Goal: Task Accomplishment & Management: Complete application form

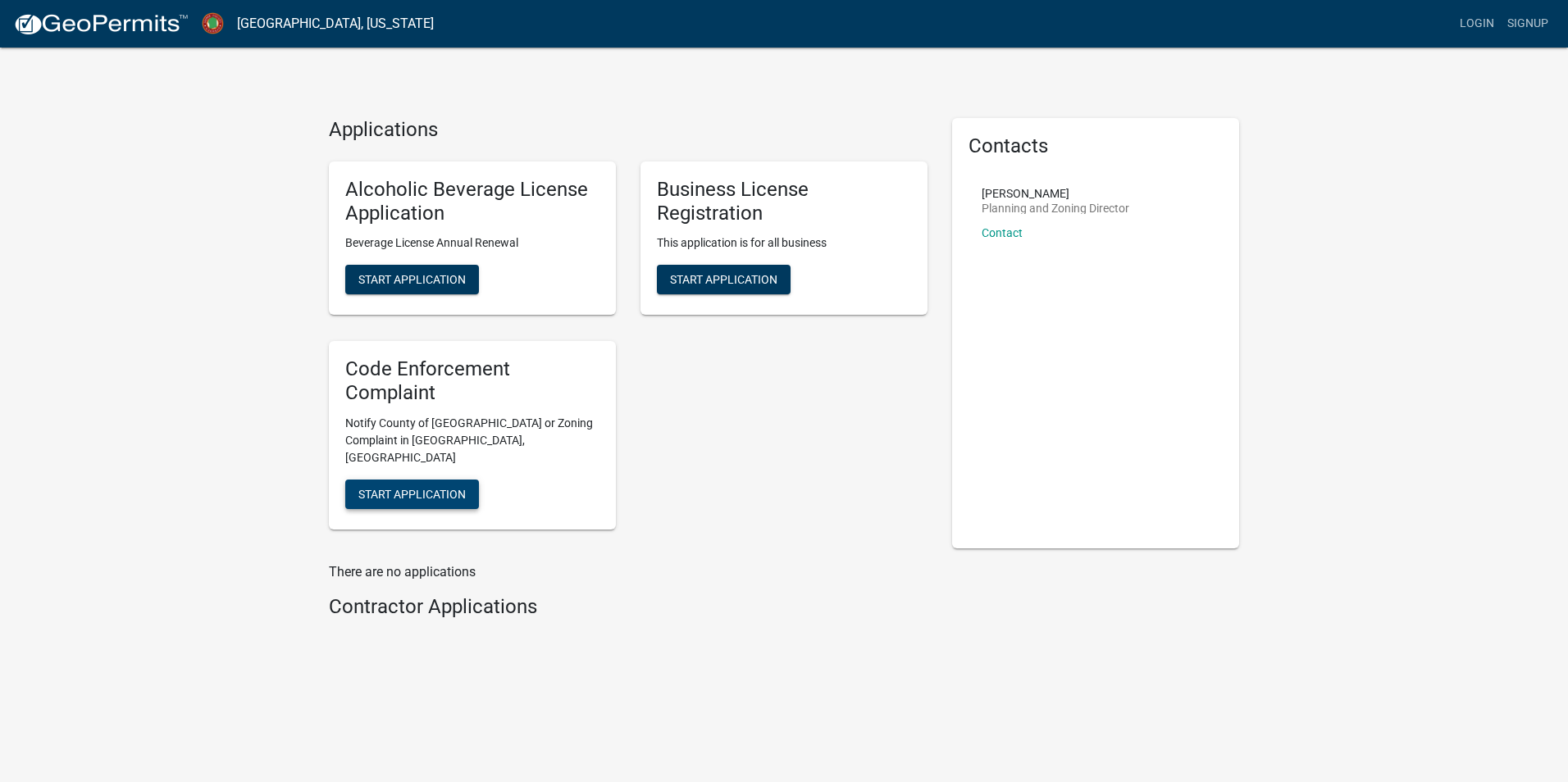
click at [392, 487] on span "Start Application" at bounding box center [411, 493] width 107 height 13
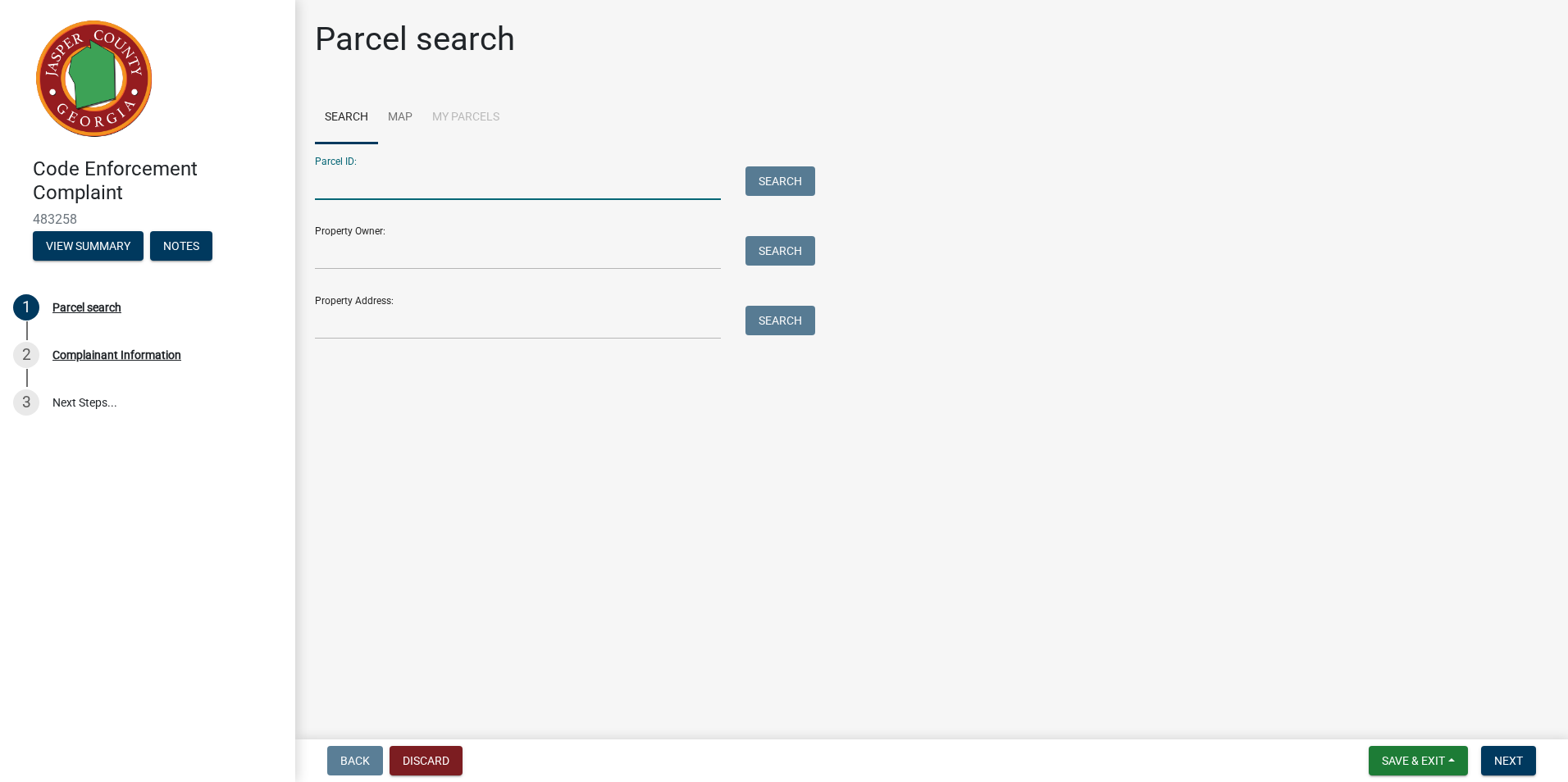
click at [435, 179] on input "Parcel ID:" at bounding box center [518, 183] width 406 height 34
click at [508, 168] on input "Parcel ID:" at bounding box center [518, 183] width 406 height 34
click at [387, 247] on input "Property Owner:" at bounding box center [518, 252] width 406 height 34
click at [321, 372] on main "Parcel search Search Map My Parcels Parcel ID: Search Property Owner: Search Pr…" at bounding box center [931, 366] width 1272 height 733
click at [381, 251] on input "Property Owner:" at bounding box center [518, 252] width 406 height 34
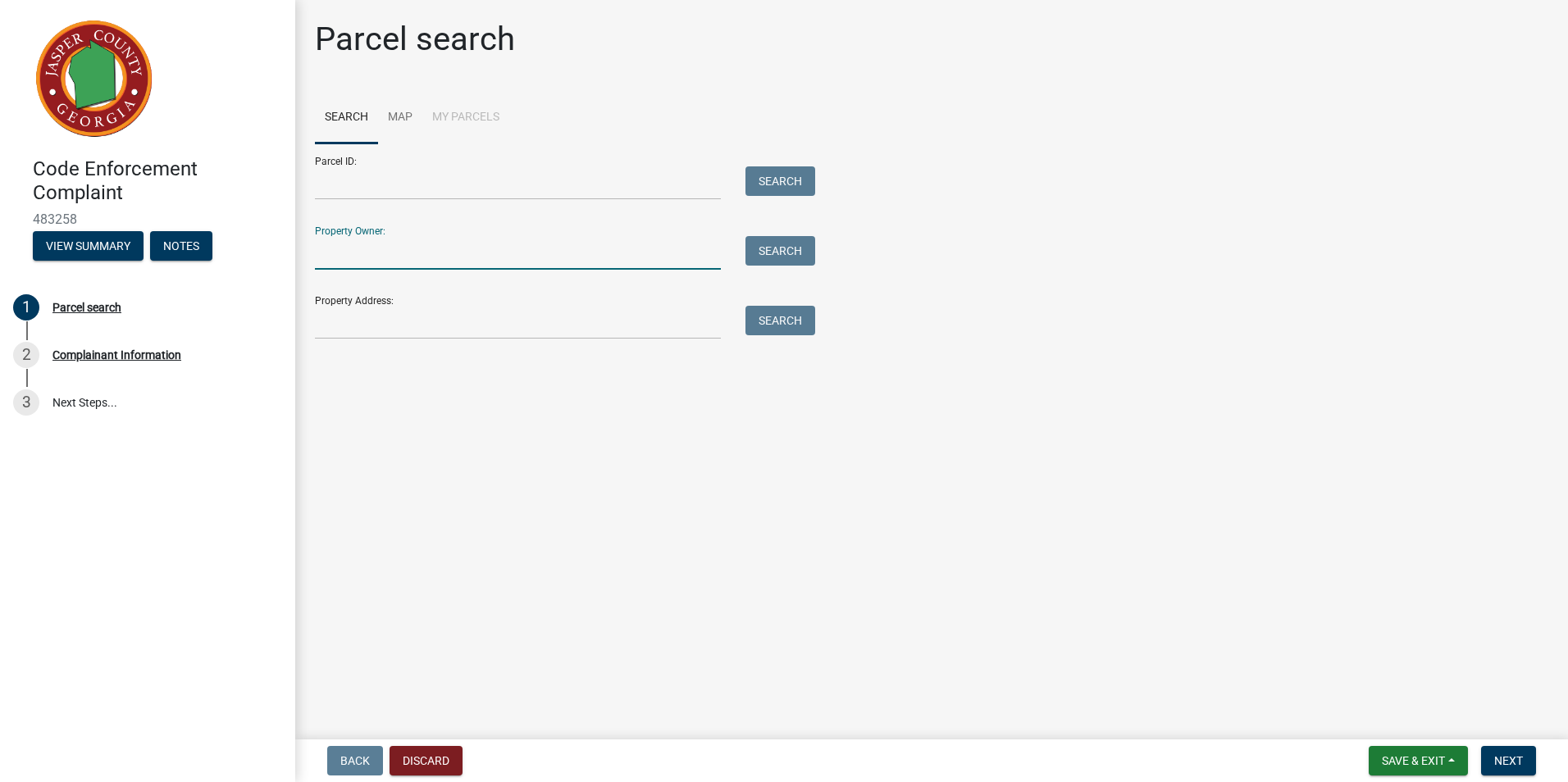
type input "[PERSON_NAME] [PERSON_NAME]"
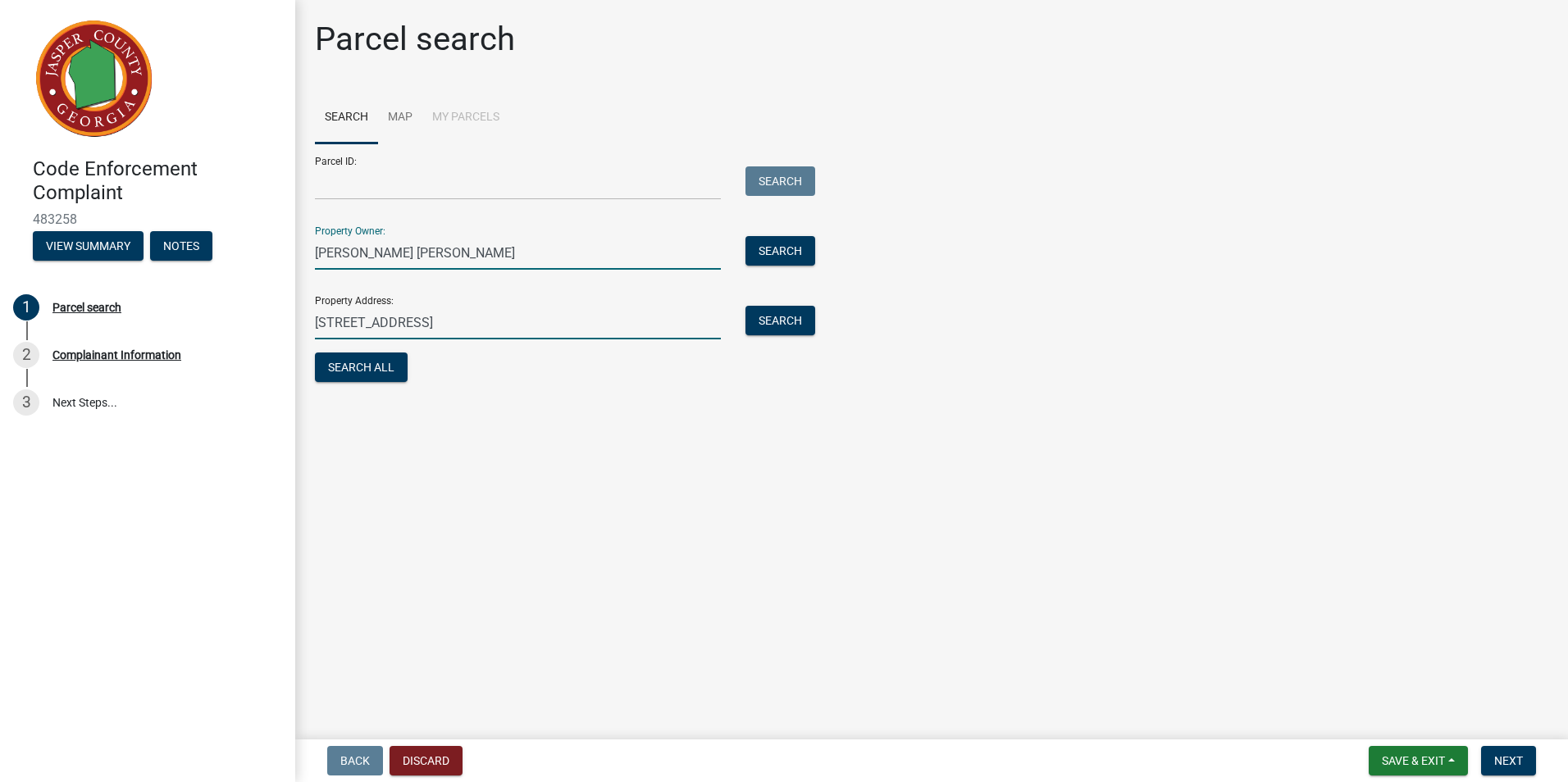
click at [441, 321] on input "[STREET_ADDRESS]" at bounding box center [518, 322] width 406 height 34
type input "1"
type input "[STREET_ADDRESS]"
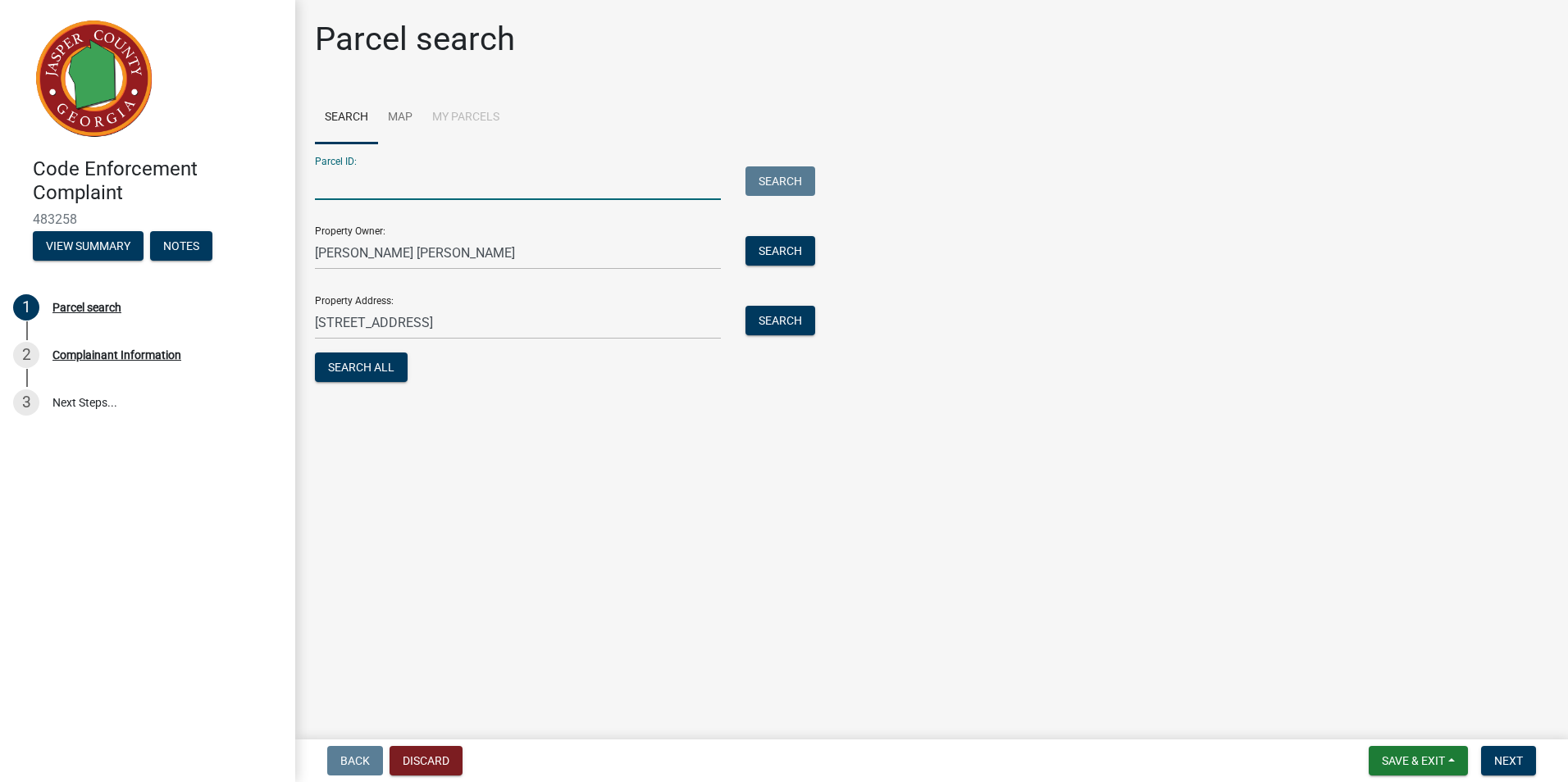
click at [499, 184] on input "Parcel ID:" at bounding box center [518, 183] width 406 height 34
click at [373, 360] on button "Search All" at bounding box center [361, 368] width 93 height 30
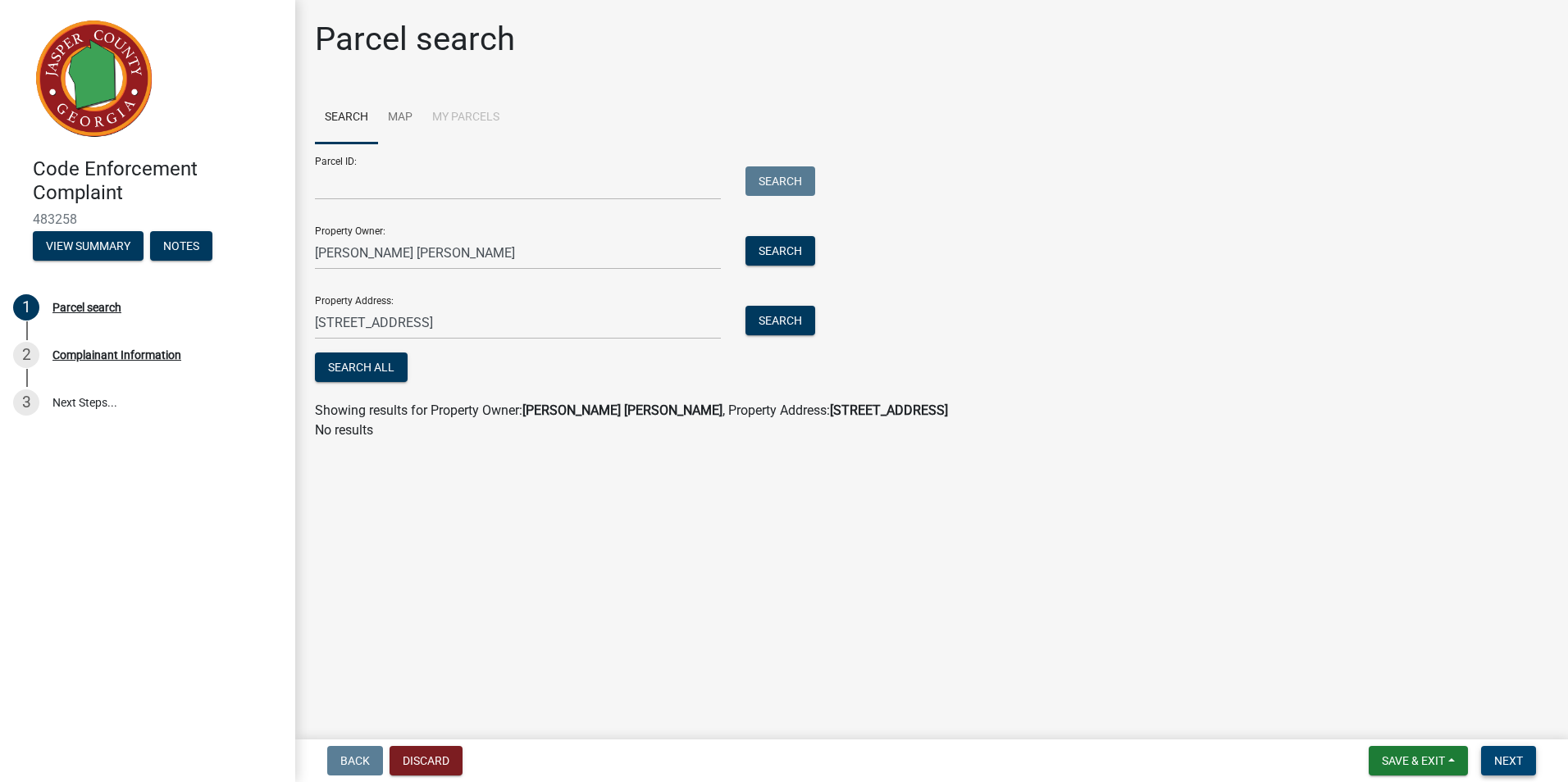
click at [1507, 752] on button "Next" at bounding box center [1509, 761] width 55 height 30
click at [401, 111] on link "Map" at bounding box center [399, 117] width 44 height 52
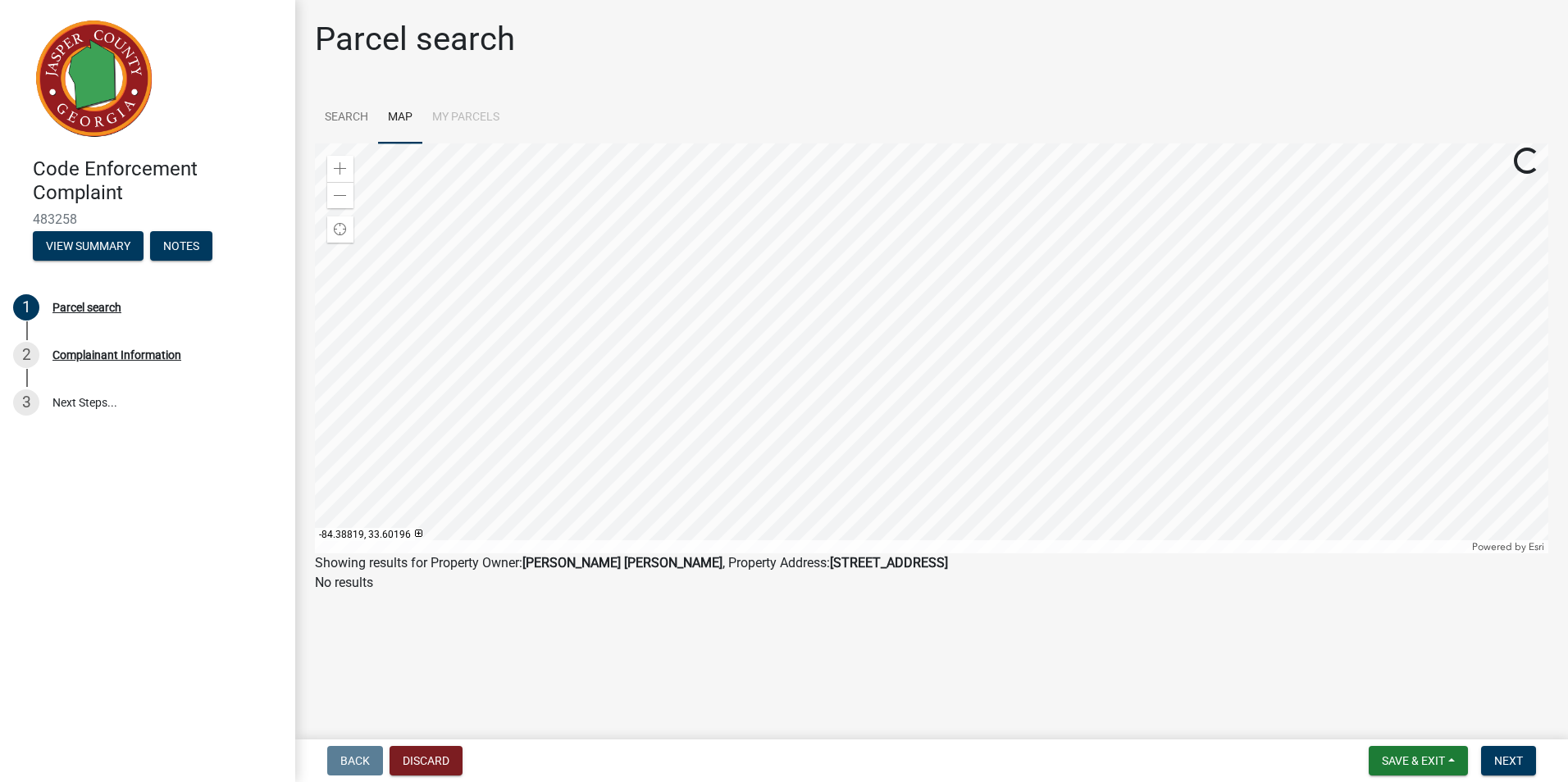
click at [469, 113] on li "My Parcels" at bounding box center [465, 117] width 87 height 52
click at [349, 109] on link "Search" at bounding box center [346, 117] width 63 height 52
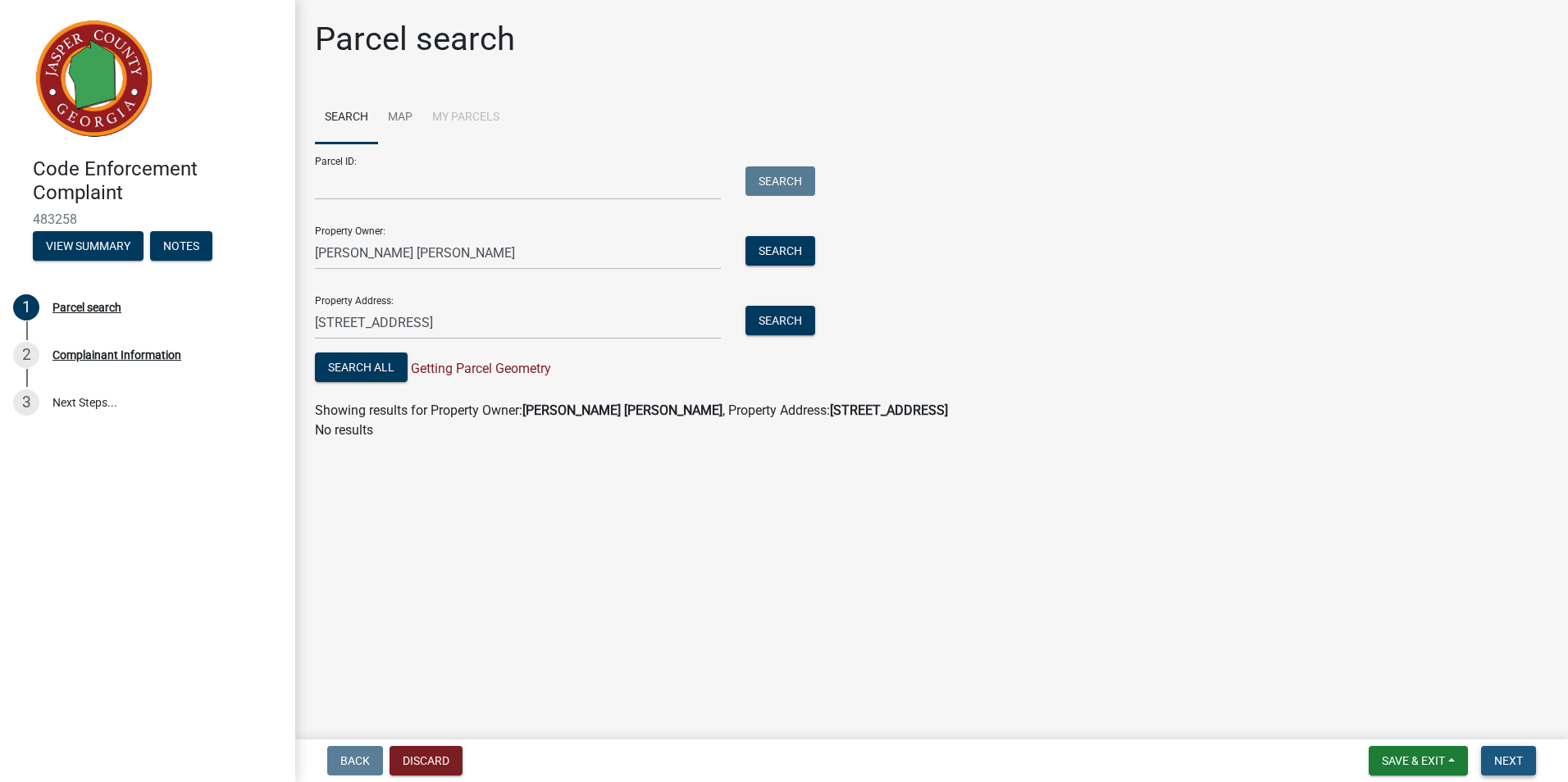
click at [1513, 767] on span "Next" at bounding box center [1508, 760] width 29 height 13
click at [46, 246] on button "View Summary" at bounding box center [88, 246] width 110 height 30
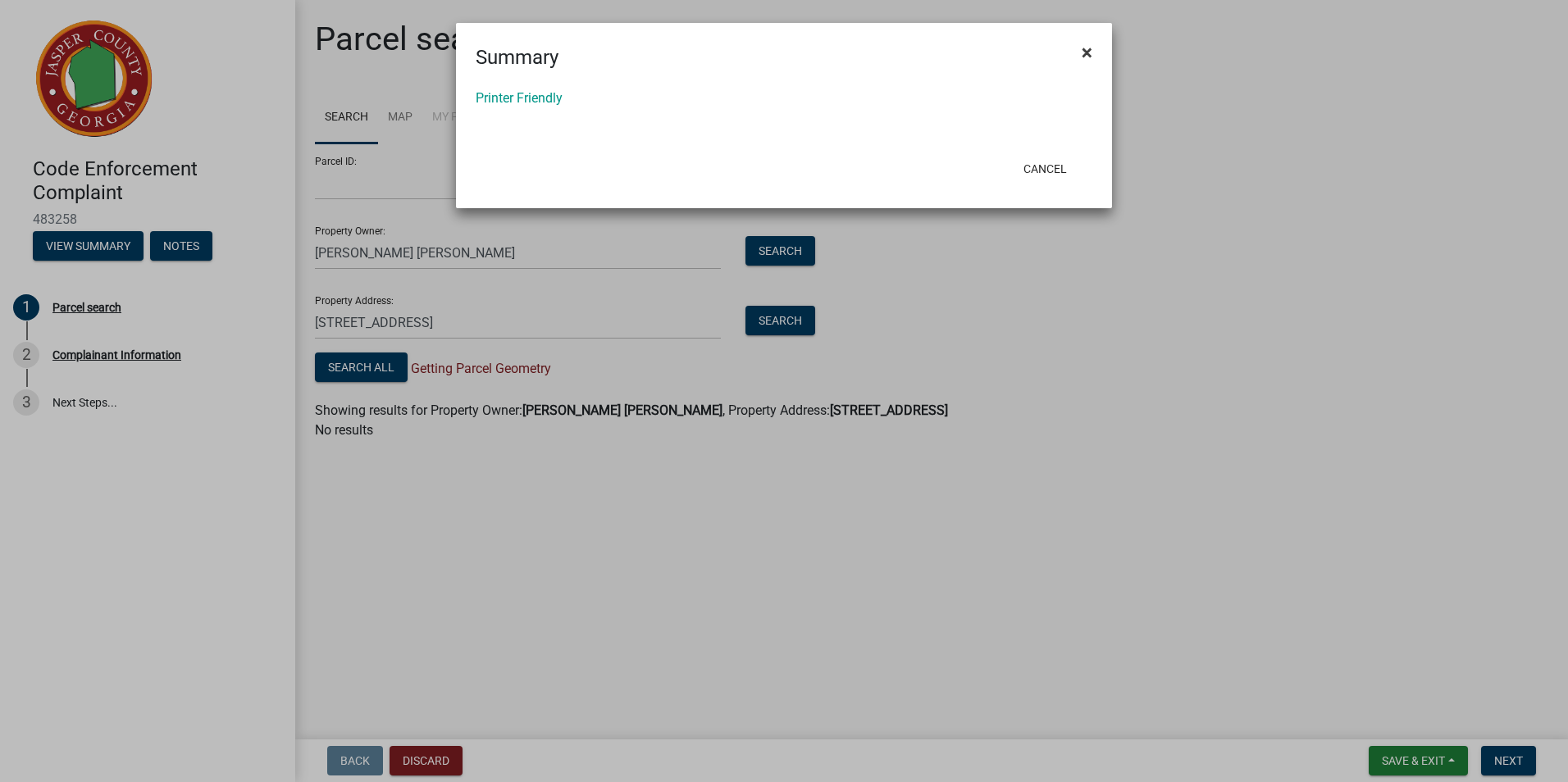
click at [1088, 47] on span "×" at bounding box center [1087, 52] width 11 height 23
